Goal: Task Accomplishment & Management: Use online tool/utility

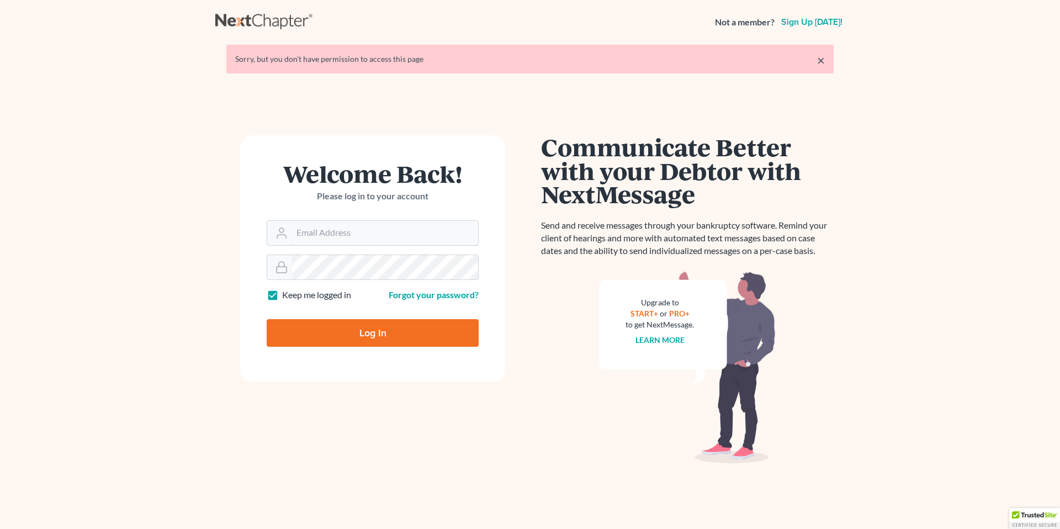
type input "[PERSON_NAME][EMAIL_ADDRESS][DOMAIN_NAME]"
click at [423, 335] on input "Log In" at bounding box center [373, 333] width 212 height 28
type input "Thinking..."
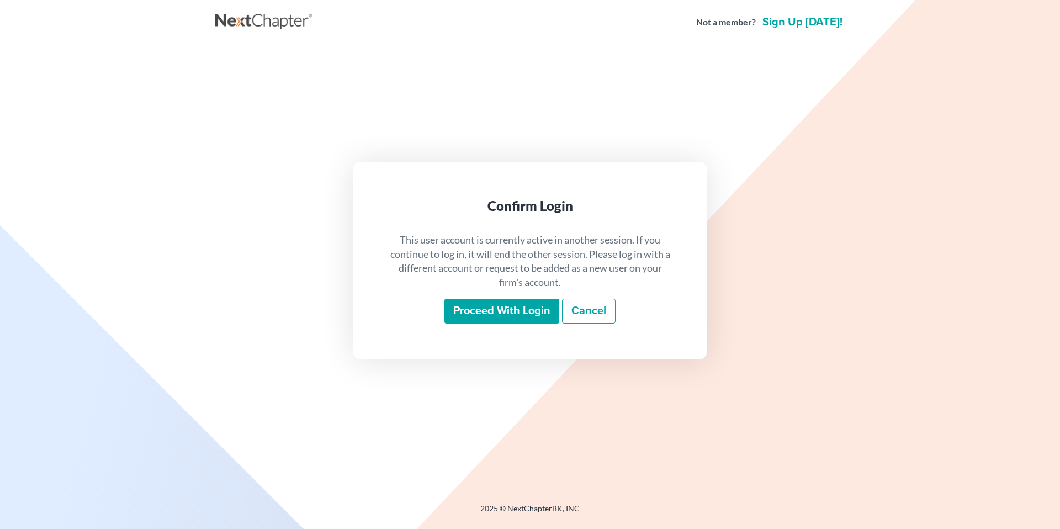
click at [500, 315] on input "Proceed with login" at bounding box center [501, 311] width 115 height 25
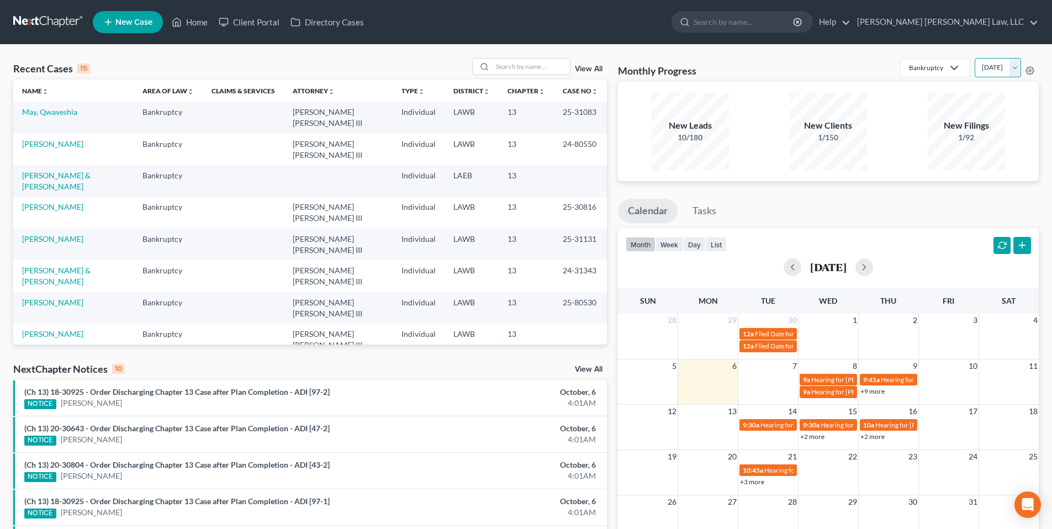
click at [1014, 68] on select "[DATE] [DATE] [DATE] [DATE] [DATE] [DATE] [DATE] [DATE] [DATE] [DATE] [DATE] [D…" at bounding box center [997, 67] width 46 height 19
click at [1011, 68] on select "[DATE] [DATE] [DATE] [DATE] [DATE] [DATE] [DATE] [DATE] [DATE] [DATE] [DATE] [D…" at bounding box center [997, 67] width 46 height 19
select select "0"
